Goal: Task Accomplishment & Management: Manage account settings

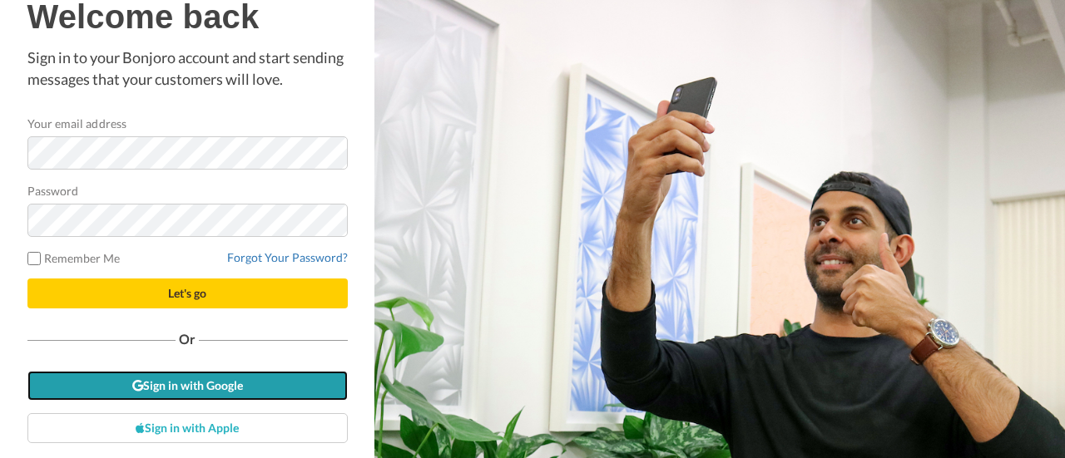
click at [221, 393] on link "Sign in with Google" at bounding box center [187, 386] width 320 height 30
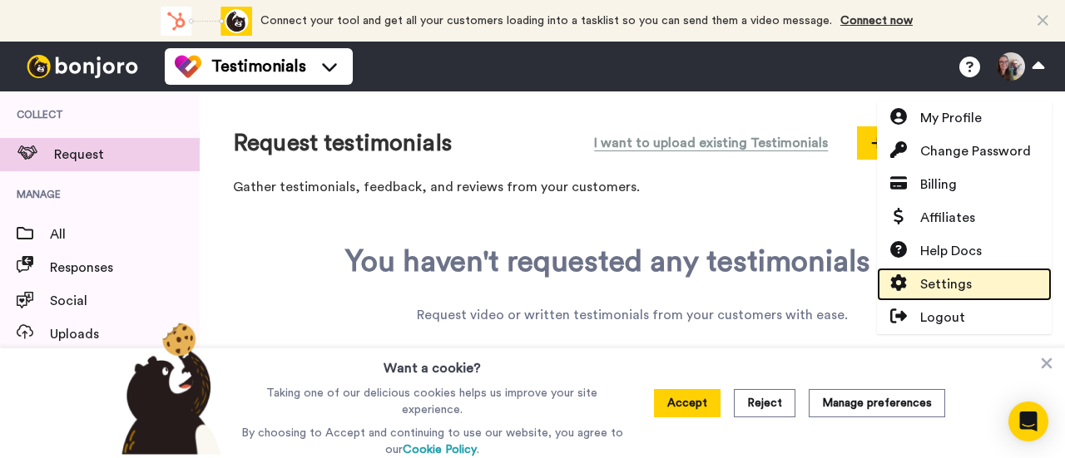
click at [940, 286] on span "Settings" at bounding box center [946, 285] width 52 height 20
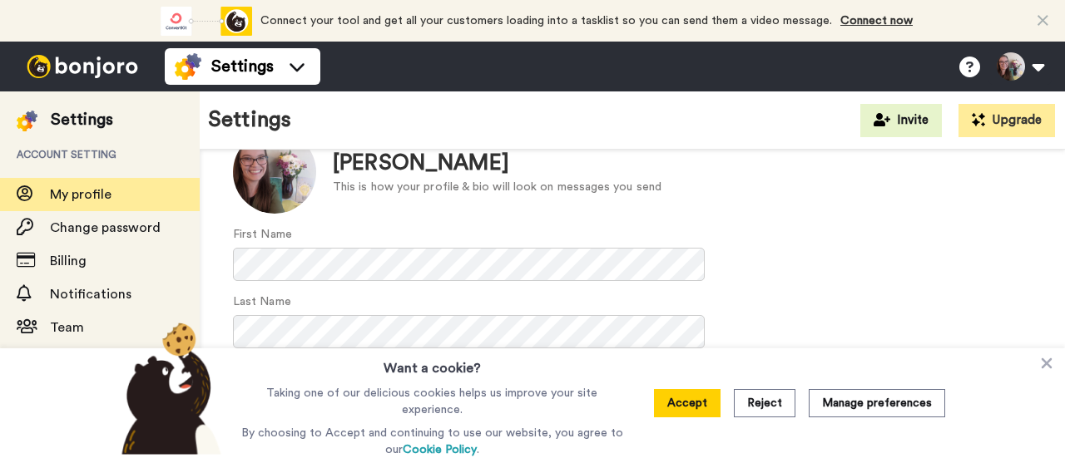
scroll to position [227, 0]
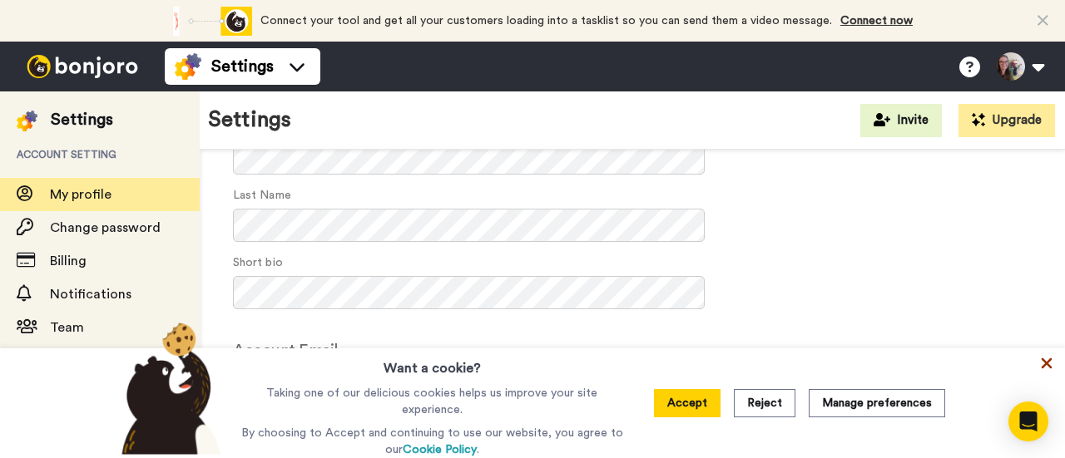
click at [1047, 368] on icon at bounding box center [1047, 364] width 11 height 11
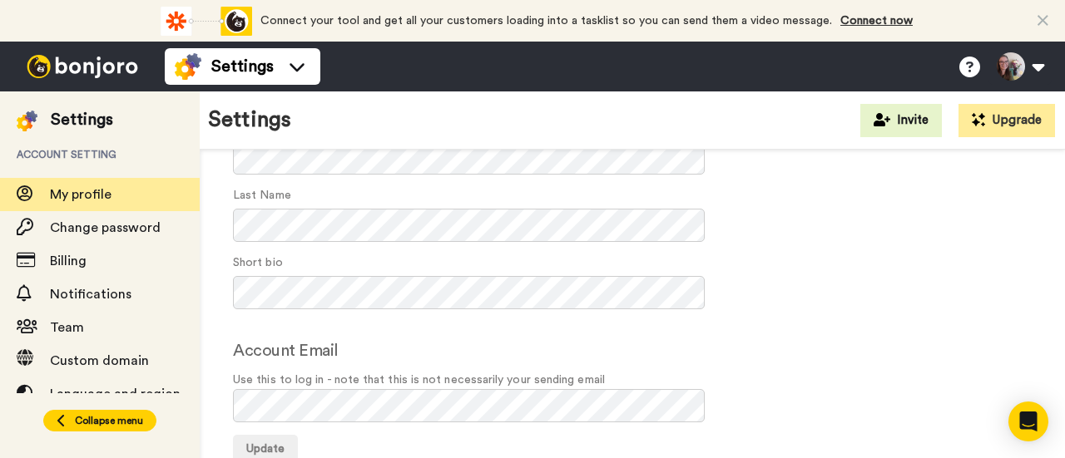
click at [118, 414] on span "Collapse menu" at bounding box center [109, 420] width 68 height 13
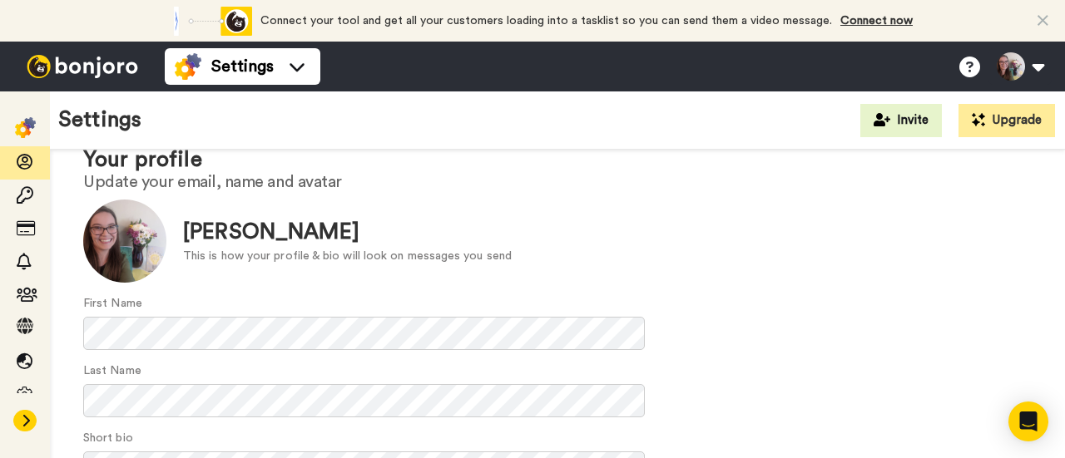
scroll to position [0, 0]
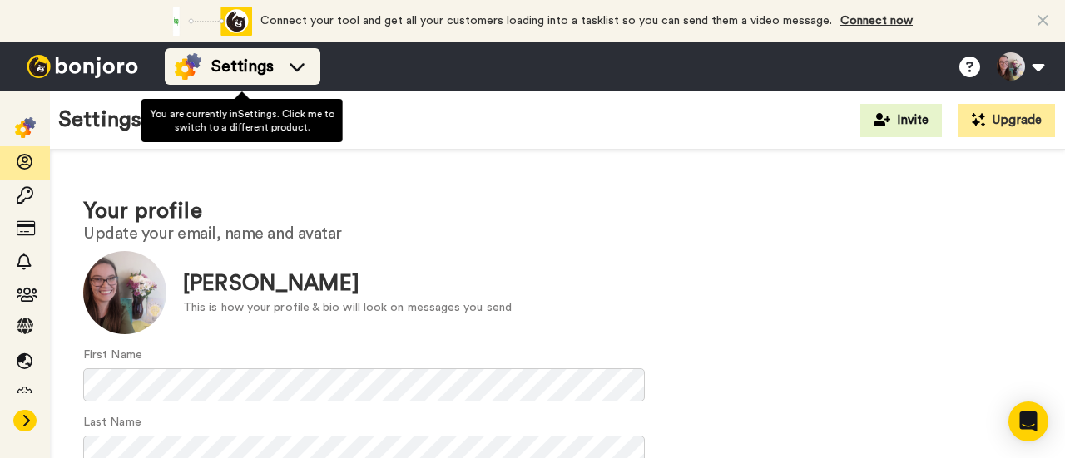
click at [255, 71] on span "Settings" at bounding box center [242, 66] width 62 height 23
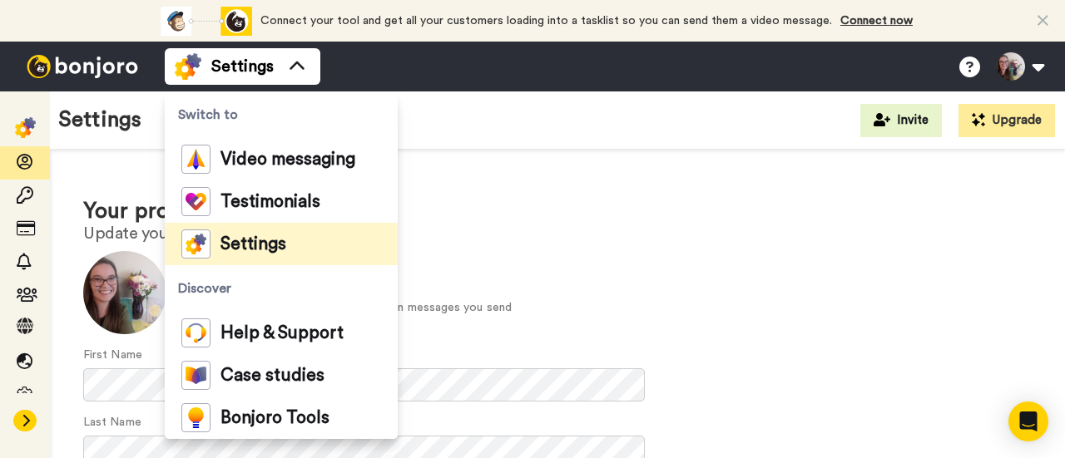
click at [493, 175] on div "Your profile Update your email, name and avatar Update Samantha Fecich This is …" at bounding box center [557, 444] width 1015 height 588
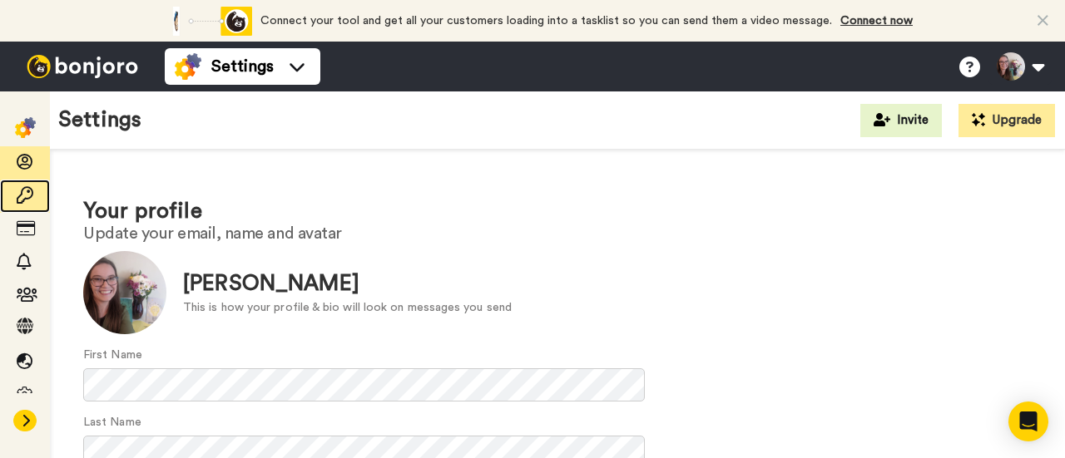
click at [30, 204] on span at bounding box center [25, 196] width 50 height 17
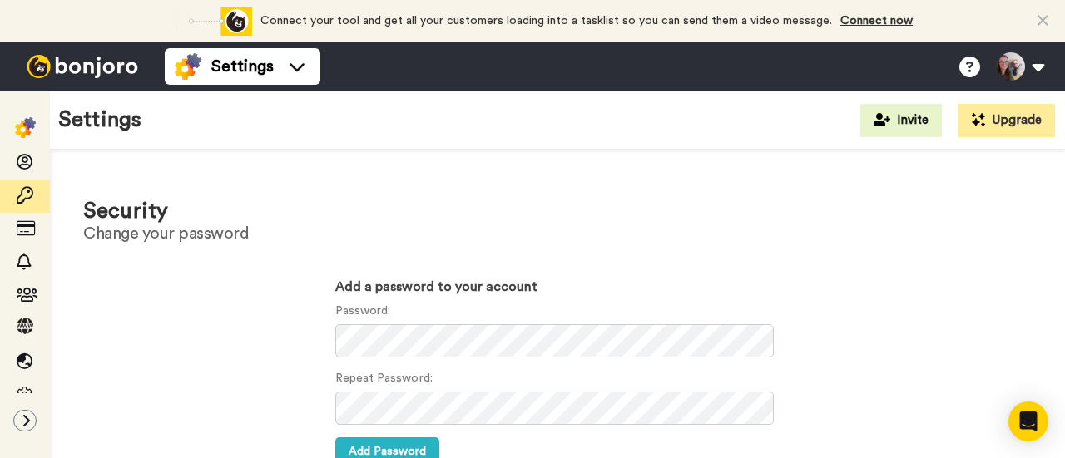
scroll to position [15, 0]
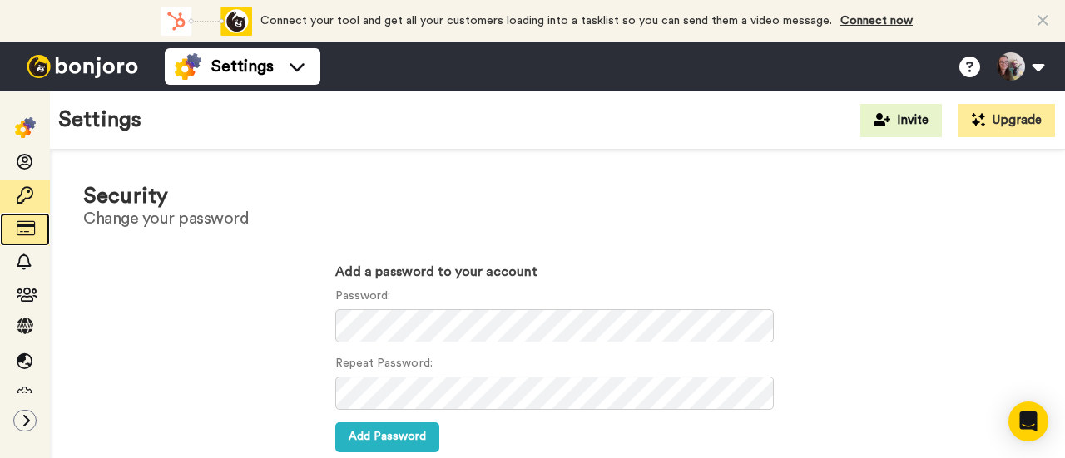
click at [19, 232] on icon at bounding box center [25, 228] width 17 height 17
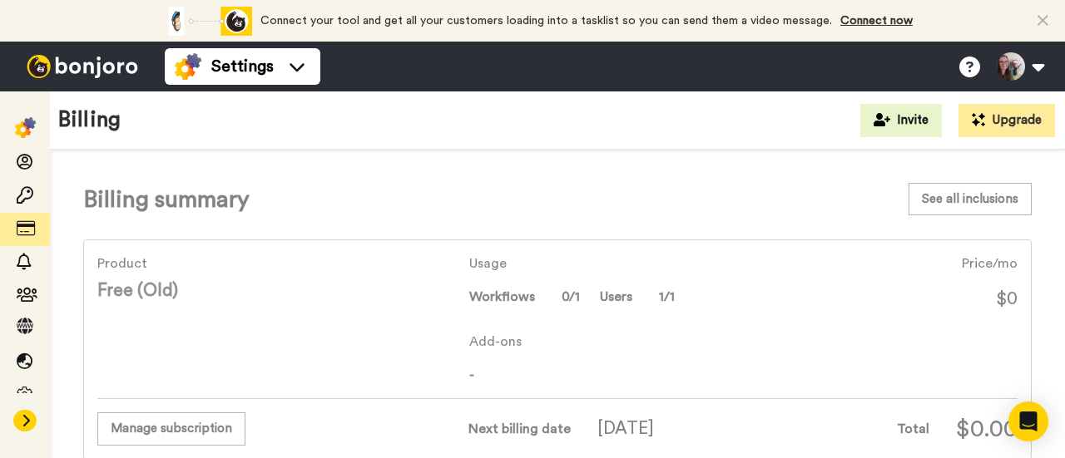
click at [28, 415] on icon at bounding box center [26, 421] width 7 height 12
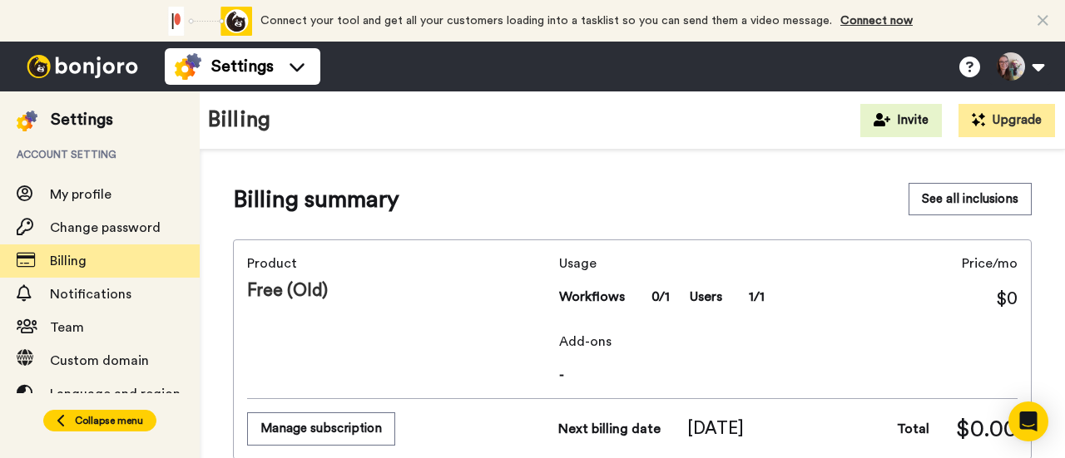
click at [104, 414] on span "Collapse menu" at bounding box center [109, 420] width 68 height 13
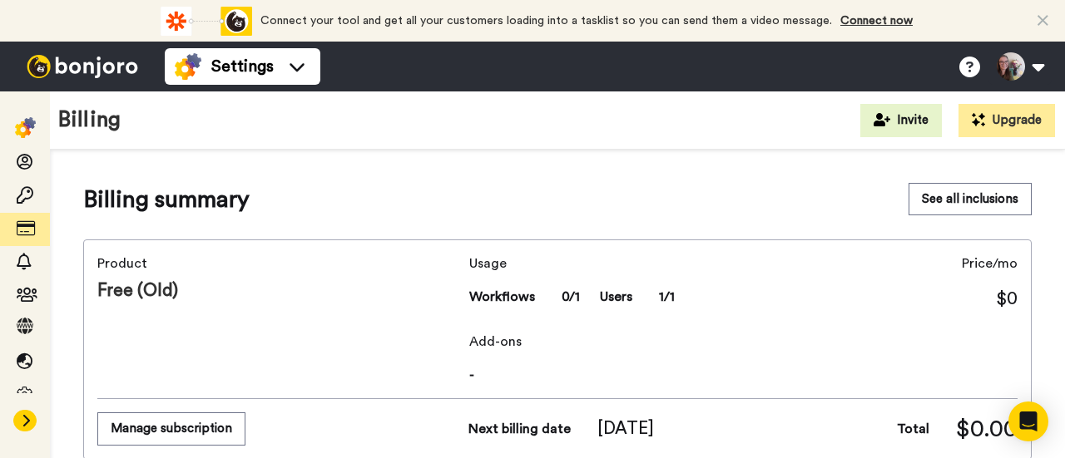
click at [1042, 20] on icon at bounding box center [1042, 20] width 11 height 17
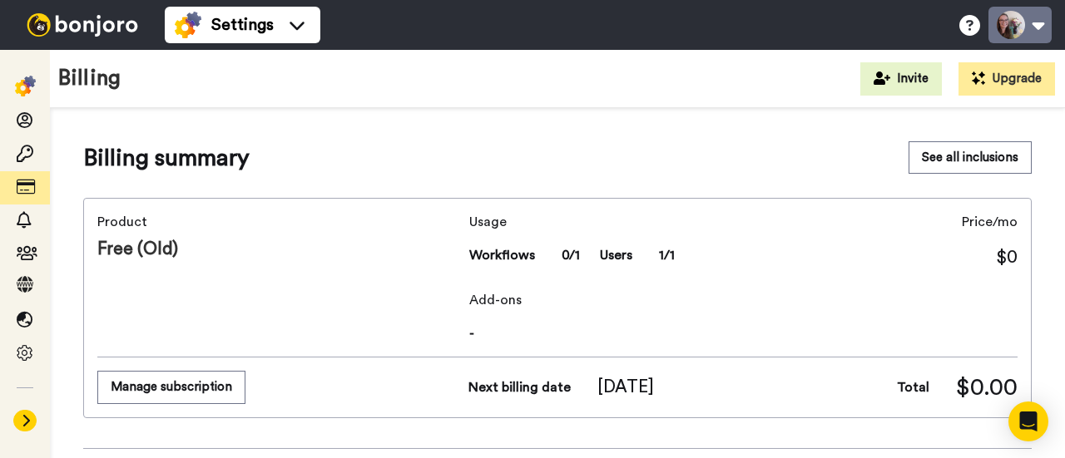
click at [1038, 22] on button at bounding box center [1019, 25] width 63 height 37
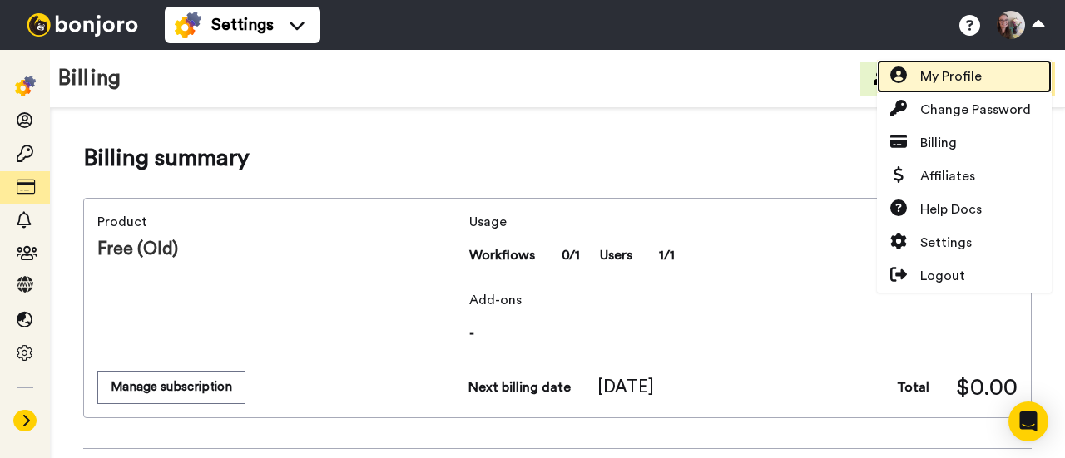
click at [966, 67] on span "My Profile" at bounding box center [951, 77] width 62 height 20
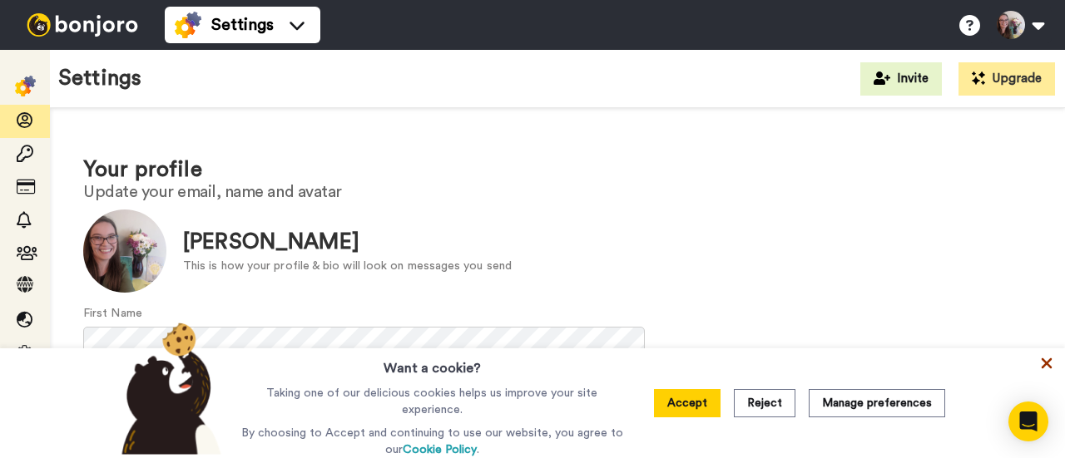
click at [1048, 369] on icon at bounding box center [1047, 364] width 11 height 11
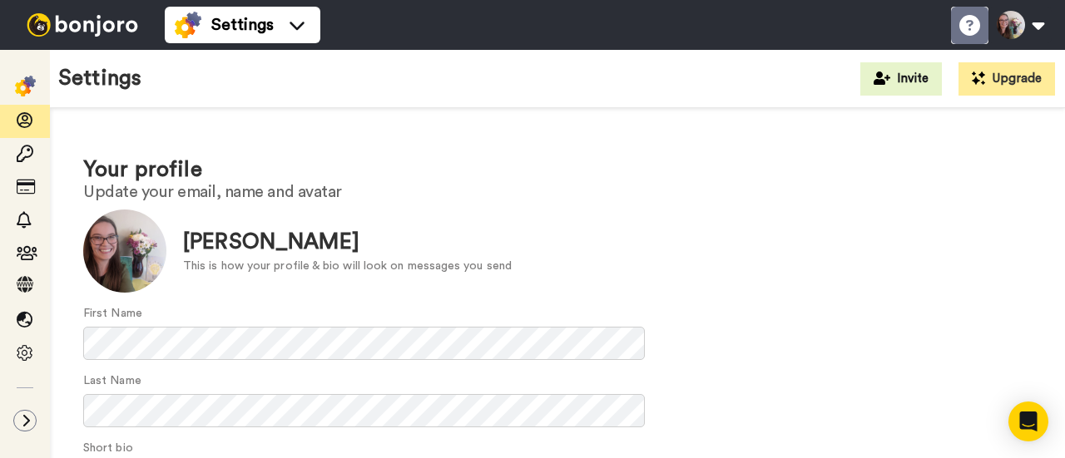
click at [965, 21] on icon at bounding box center [969, 25] width 21 height 21
